Goal: Transaction & Acquisition: Book appointment/travel/reservation

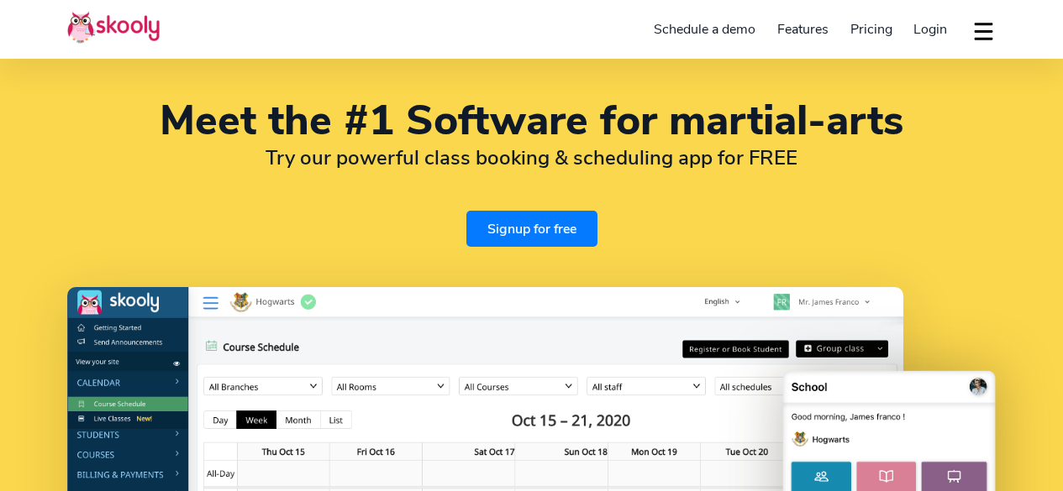
select select "en"
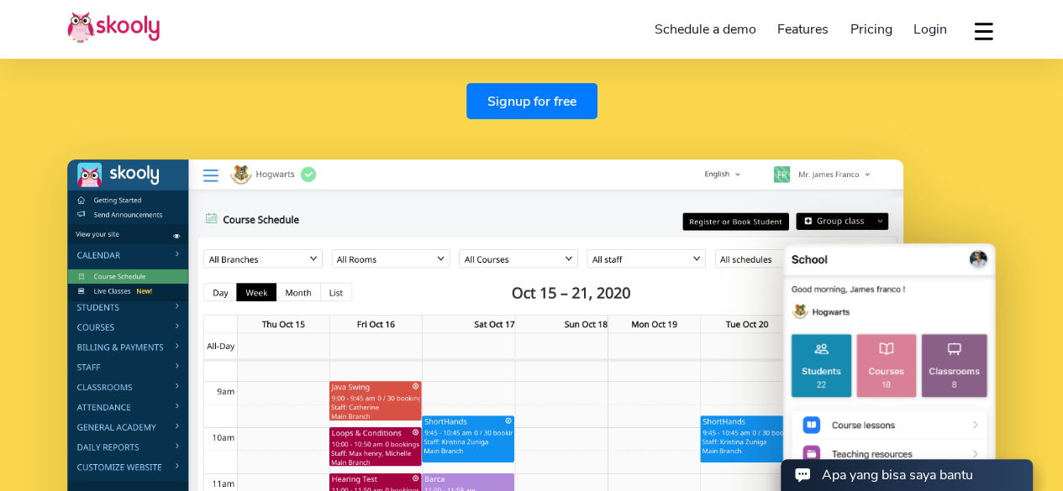
scroll to position [129, 0]
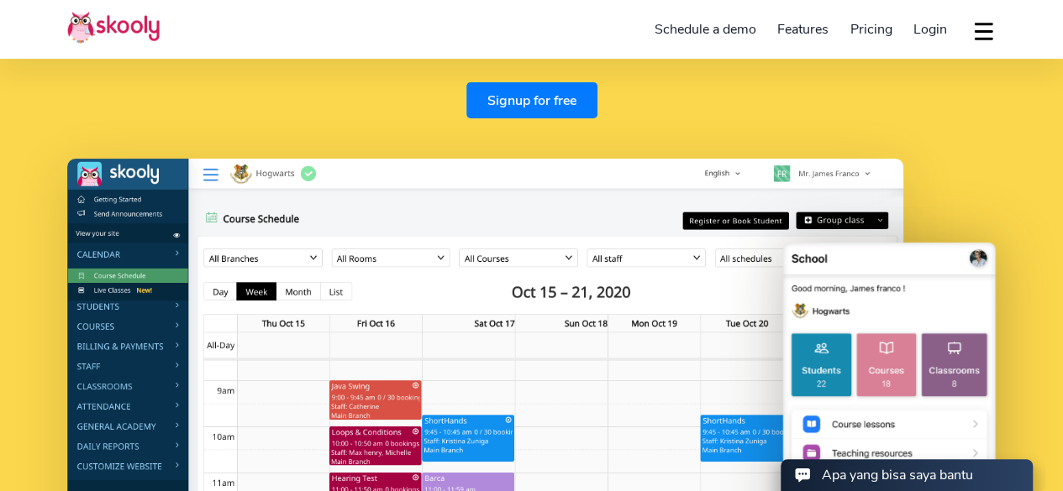
select select "44"
select select "[GEOGRAPHIC_DATA]"
select select "Europe/[GEOGRAPHIC_DATA]"
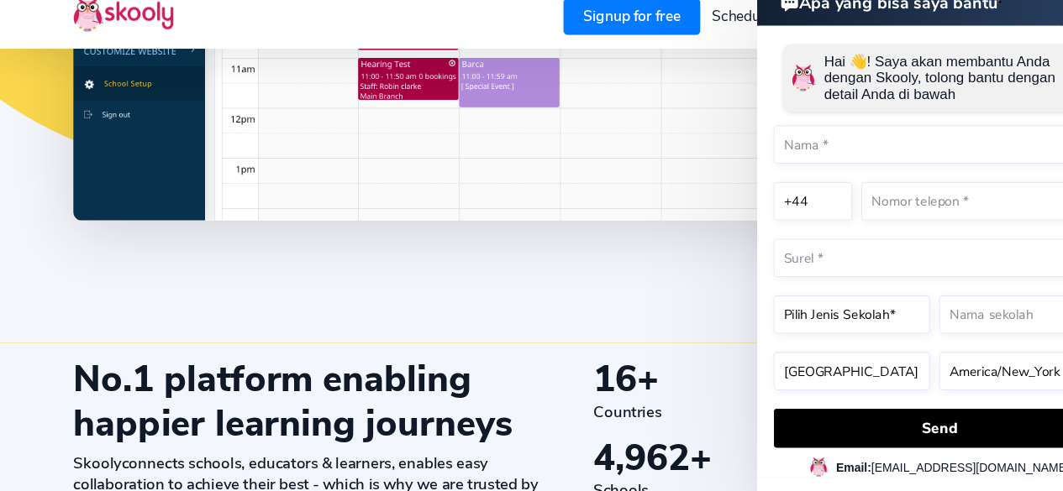
scroll to position [526, 0]
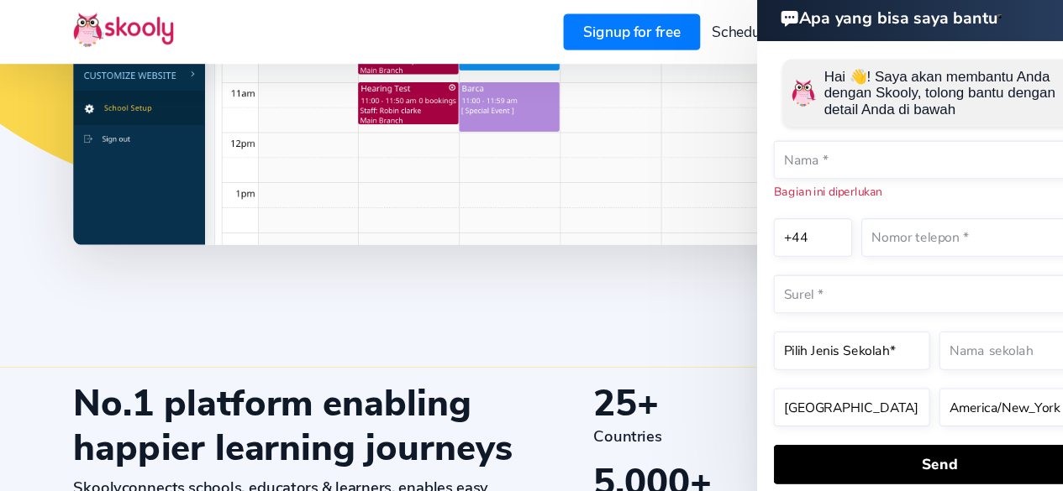
click at [533, 274] on icon at bounding box center [531, 206] width 1063 height 263
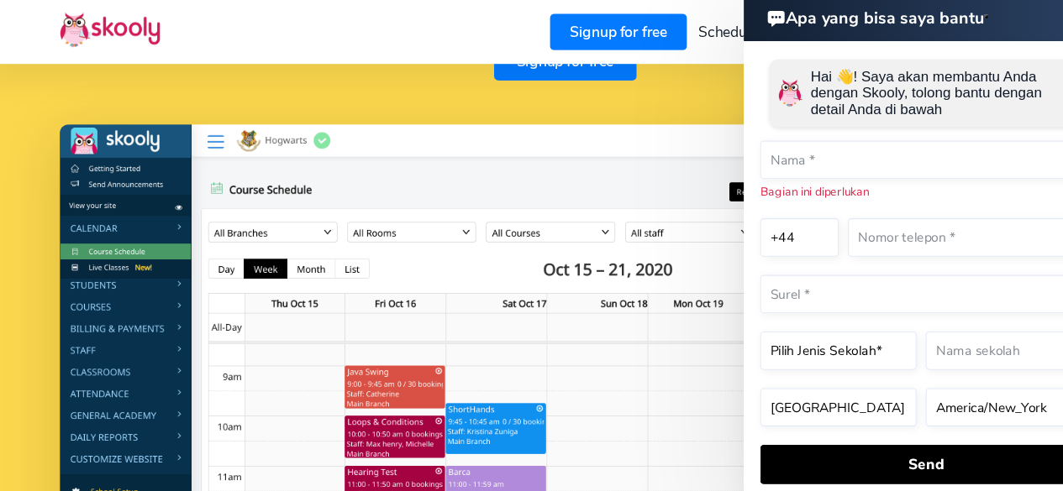
scroll to position [170, 0]
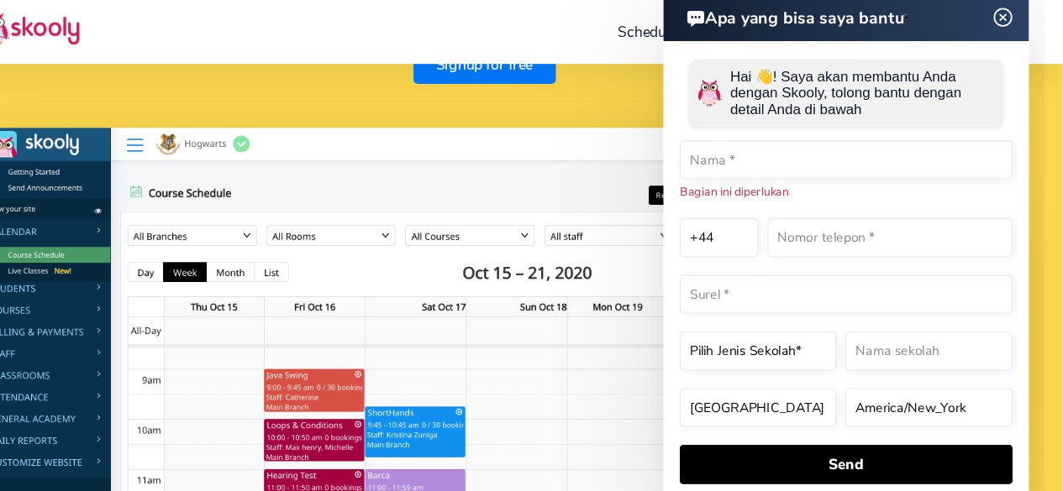
click at [958, 12] on img at bounding box center [964, 15] width 32 height 21
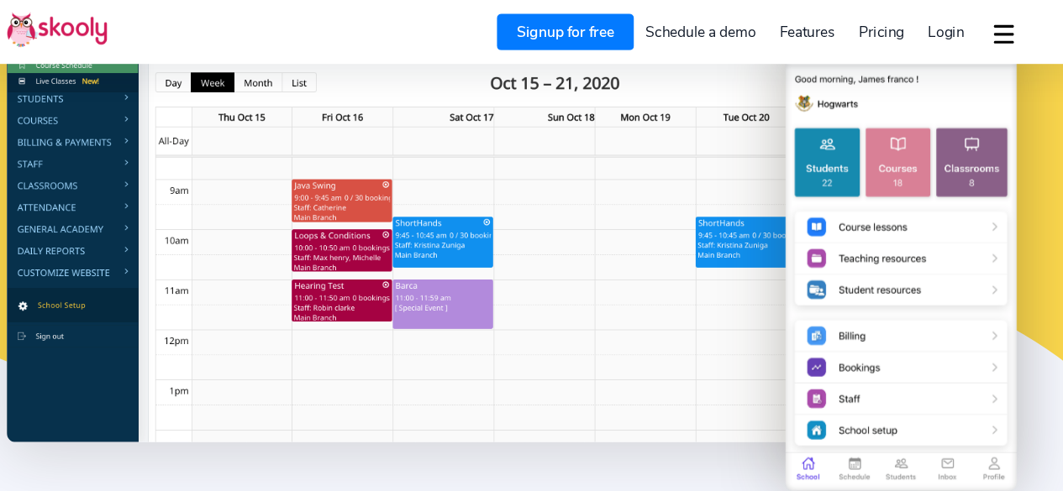
scroll to position [334, 0]
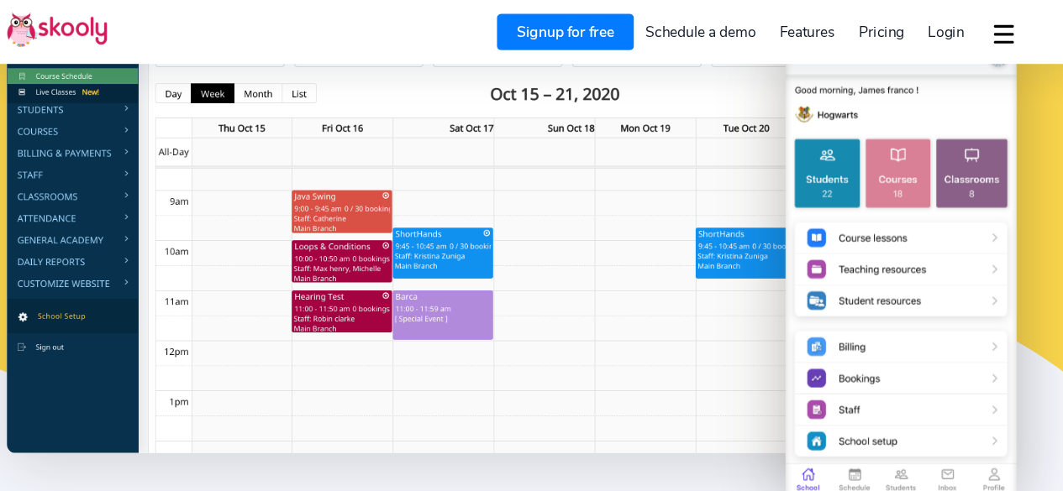
click at [672, 27] on link "Schedule a demo" at bounding box center [704, 29] width 123 height 27
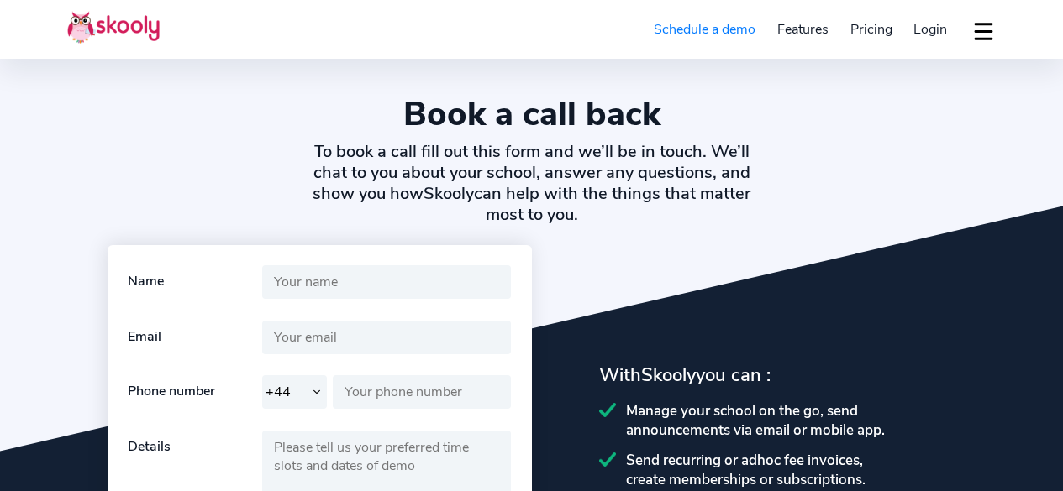
select select "44"
select select "en"
select select "44"
select select "[GEOGRAPHIC_DATA]"
select select "Europe/[GEOGRAPHIC_DATA]"
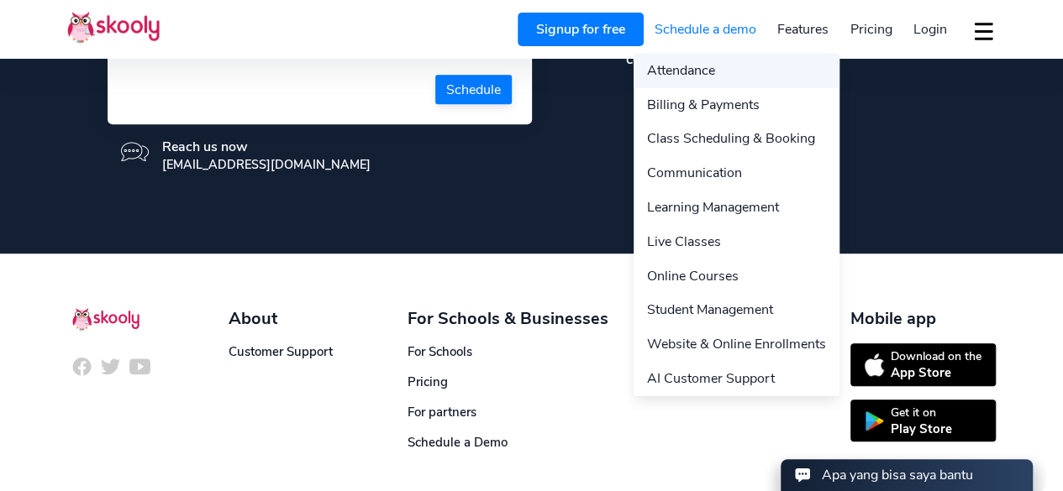
scroll to position [502, 0]
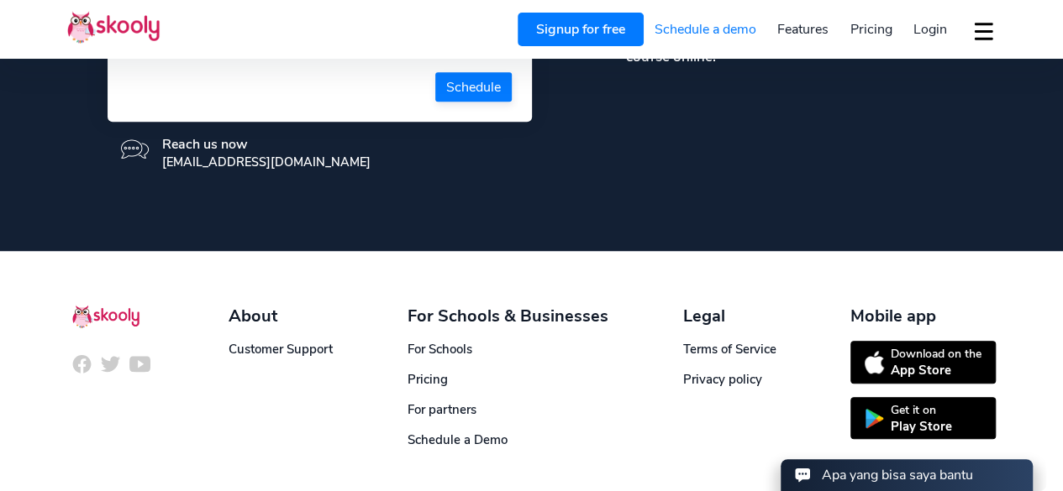
click at [976, 31] on button "dropdown menu" at bounding box center [983, 31] width 24 height 39
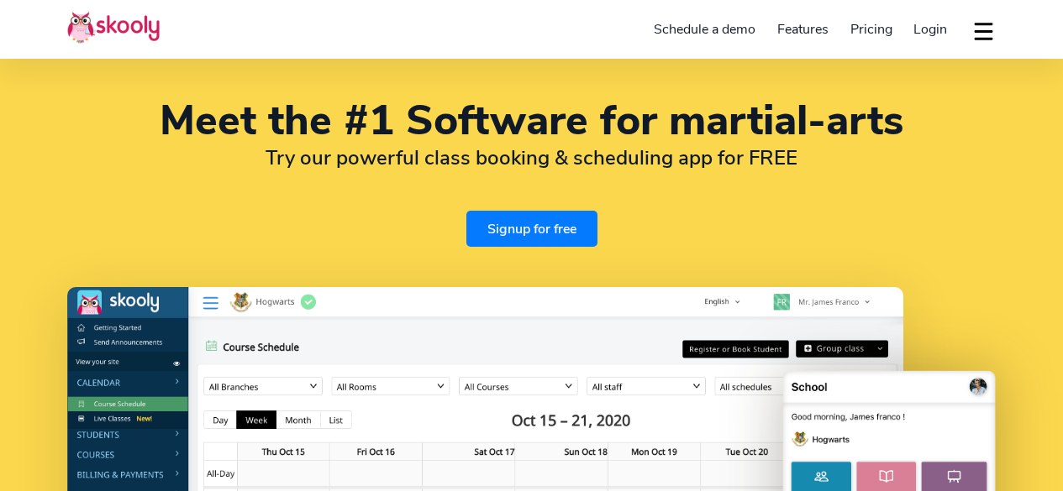
select select "en"
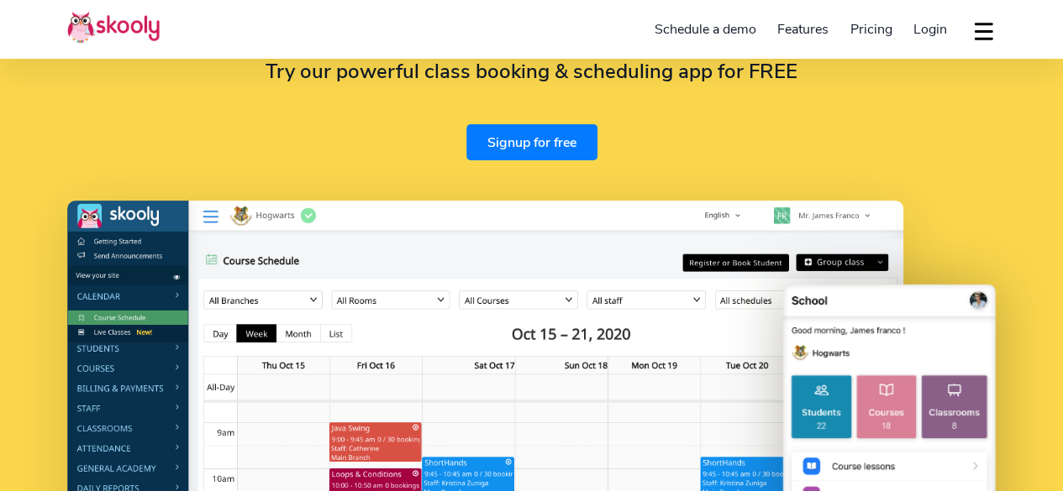
select select "44"
select select "[GEOGRAPHIC_DATA]"
select select "Europe/[GEOGRAPHIC_DATA]"
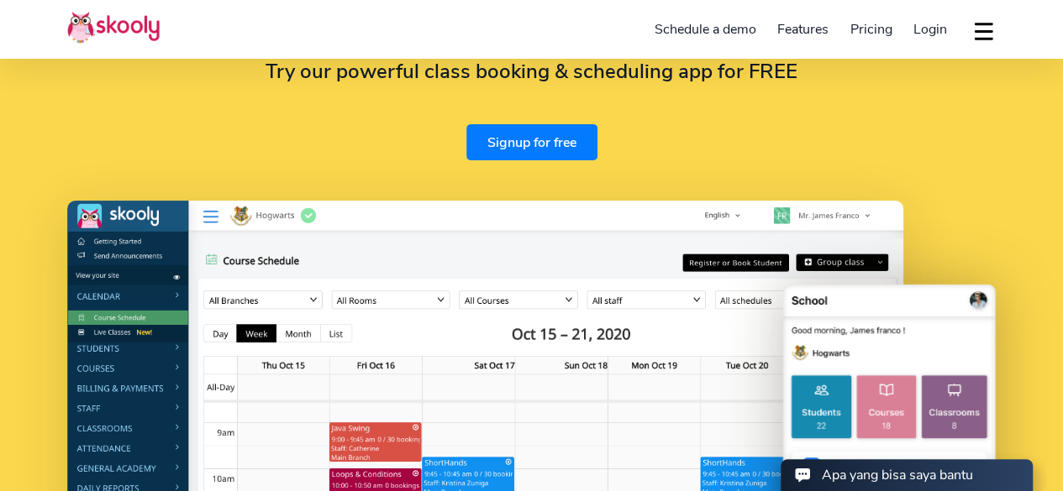
scroll to position [0, 0]
